Goal: Task Accomplishment & Management: Use online tool/utility

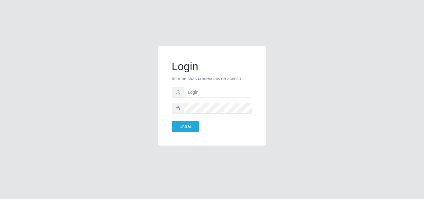
type input "[EMAIL_ADDRESS][DOMAIN_NAME]"
click at [173, 125] on button "Entrar" at bounding box center [185, 126] width 27 height 11
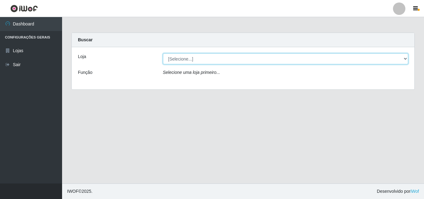
click at [406, 59] on select "[Selecione...] Corte Fácil - Unidade Emaús" at bounding box center [286, 58] width 246 height 11
select select "201"
click at [163, 53] on select "[Selecione...] Corte Fácil - Unidade Emaús" at bounding box center [286, 58] width 246 height 11
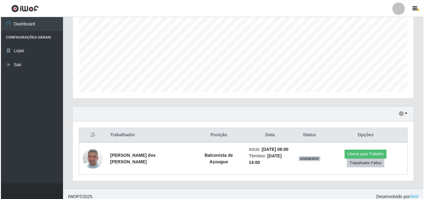
scroll to position [135, 0]
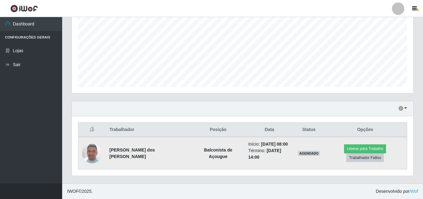
click at [92, 149] on img at bounding box center [92, 153] width 20 height 35
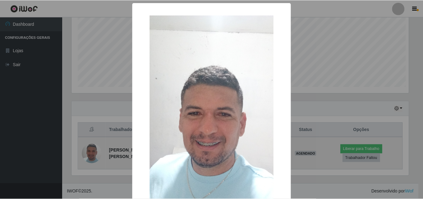
scroll to position [129, 338]
click at [92, 149] on div "× OK Cancel" at bounding box center [212, 99] width 424 height 199
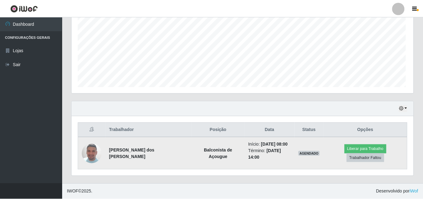
scroll to position [129, 341]
click at [92, 149] on img at bounding box center [92, 153] width 20 height 35
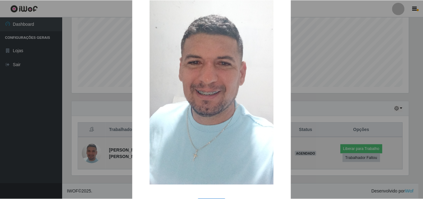
scroll to position [62, 0]
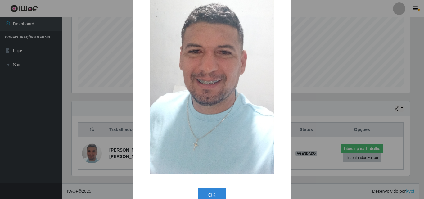
click at [303, 89] on div "× OK Cancel" at bounding box center [212, 99] width 424 height 199
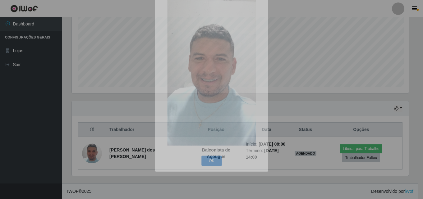
scroll to position [129, 341]
